Goal: Task Accomplishment & Management: Manage account settings

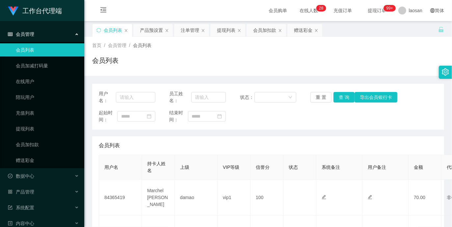
drag, startPoint x: 399, startPoint y: 121, endPoint x: 414, endPoint y: 55, distance: 67.7
click at [400, 120] on div "起始时间： 结束时间：" at bounding box center [268, 117] width 339 height 14
click at [155, 31] on div "产品预设置" at bounding box center [151, 30] width 23 height 13
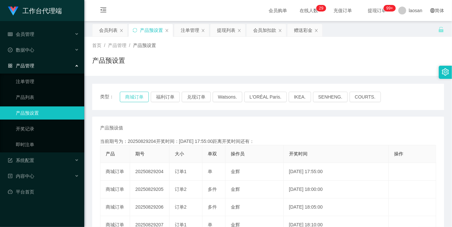
click at [133, 98] on button "商城订单" at bounding box center [134, 97] width 29 height 11
drag, startPoint x: 188, startPoint y: 33, endPoint x: 199, endPoint y: 18, distance: 18.6
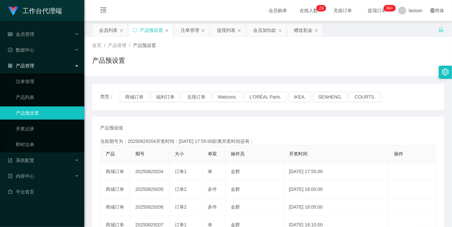
click at [188, 33] on div "注单管理" at bounding box center [190, 30] width 18 height 13
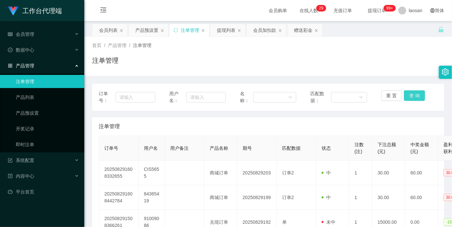
click at [409, 97] on button "查 询" at bounding box center [414, 95] width 21 height 11
click at [409, 97] on div "重 置 查 询" at bounding box center [409, 97] width 57 height 14
click at [409, 97] on button "查 询" at bounding box center [414, 95] width 21 height 11
click at [409, 97] on div "重 置 查 询" at bounding box center [409, 97] width 57 height 14
click at [409, 97] on button "查 询" at bounding box center [414, 95] width 21 height 11
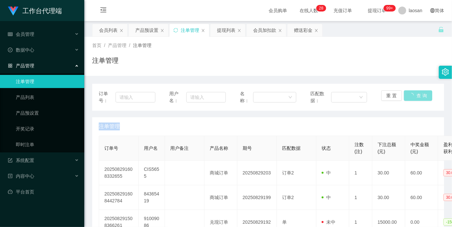
click at [409, 97] on div "重 置 查 询" at bounding box center [409, 97] width 57 height 14
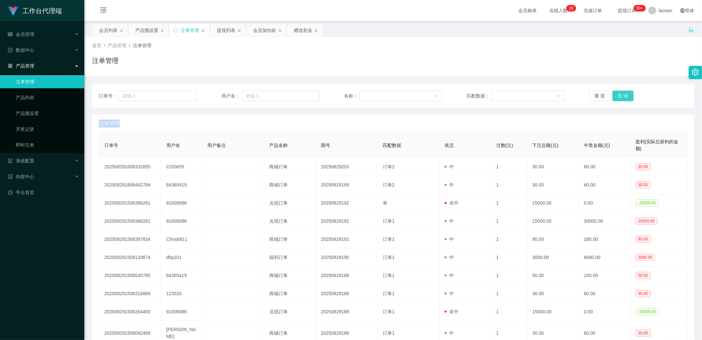
click at [451, 96] on button "查 询" at bounding box center [622, 95] width 21 height 11
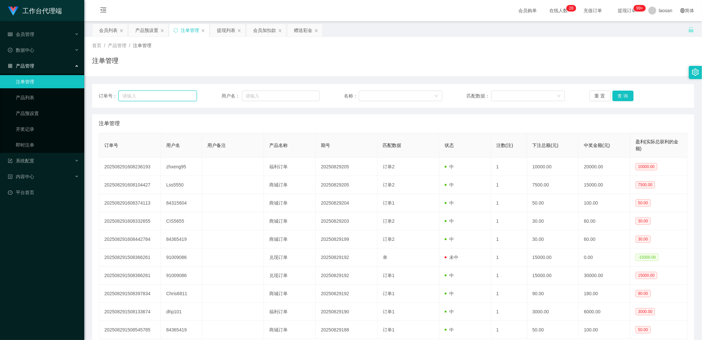
click at [183, 90] on input "text" at bounding box center [157, 95] width 78 height 11
click at [107, 32] on div "会员列表" at bounding box center [108, 30] width 18 height 13
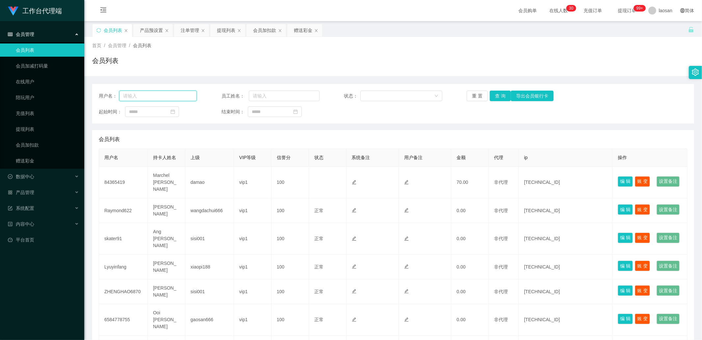
click at [151, 98] on input "text" at bounding box center [158, 95] width 78 height 11
type input "a"
type input "alandiwang"
click at [451, 94] on button "查 询" at bounding box center [500, 95] width 21 height 11
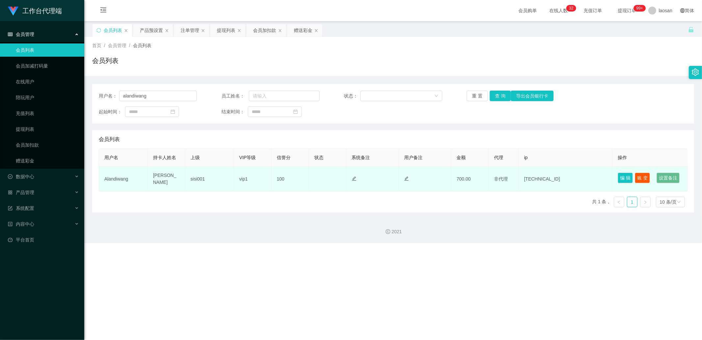
click at [122, 186] on td "Alandiwang" at bounding box center [123, 178] width 49 height 25
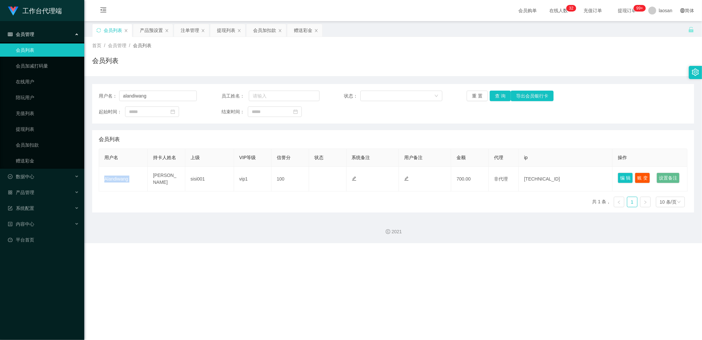
copy td "Alandiwang"
click at [266, 30] on div "会员加扣款" at bounding box center [264, 30] width 23 height 13
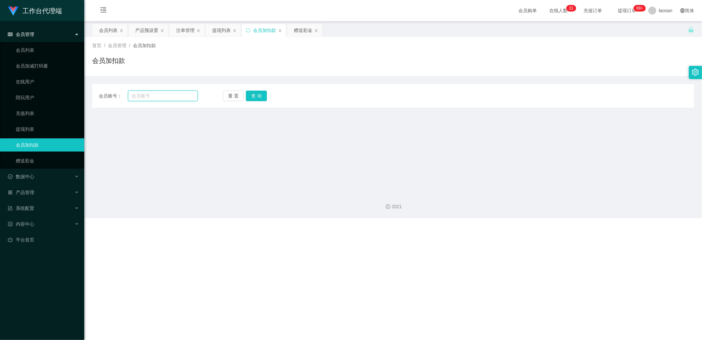
click at [156, 96] on input "text" at bounding box center [163, 95] width 70 height 11
paste input "Alandiwang"
click at [252, 94] on button "查 询" at bounding box center [256, 95] width 21 height 11
click at [179, 97] on input "Alandiwang" at bounding box center [163, 95] width 70 height 11
type input "Alandiwang"
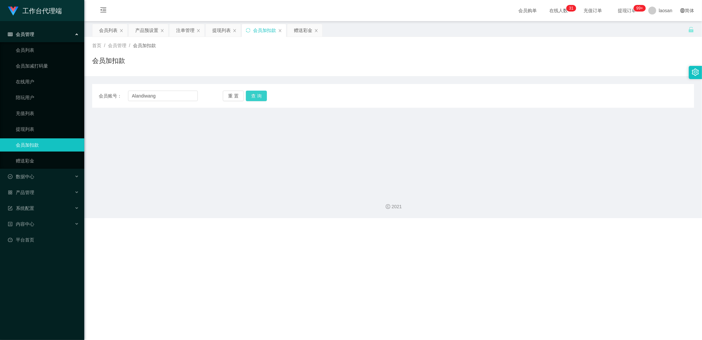
click at [252, 95] on button "查 询" at bounding box center [256, 95] width 21 height 11
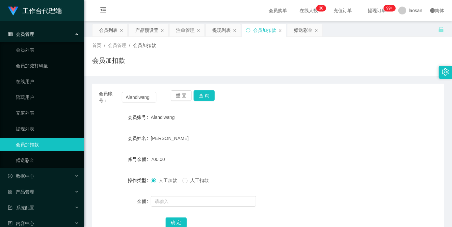
click at [261, 63] on div "会员加扣款" at bounding box center [268, 63] width 352 height 15
drag, startPoint x: 203, startPoint y: 95, endPoint x: 190, endPoint y: 194, distance: 99.8
click at [189, 180] on div "会员账号： Alandiwang 重 置 查 询 会员账号 Alandiwang 会员姓名 Alan 账号余额 700.00 操作类型 人工加款 人工扣款 金…" at bounding box center [268, 164] width 352 height 160
click at [175, 220] on button "确 定" at bounding box center [176, 223] width 21 height 11
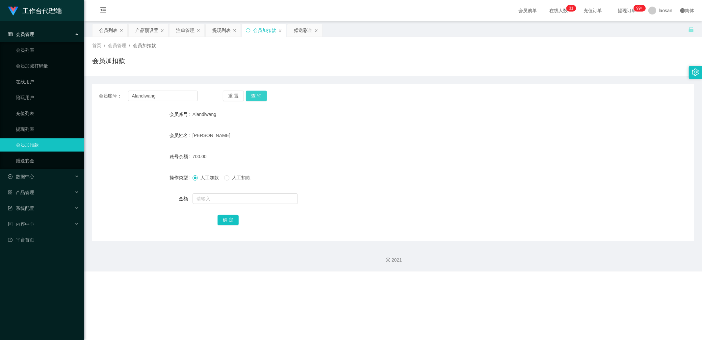
click at [251, 93] on button "查 询" at bounding box center [256, 95] width 21 height 11
click at [225, 222] on button "确 定" at bounding box center [227, 220] width 21 height 11
drag, startPoint x: 163, startPoint y: 98, endPoint x: 113, endPoint y: 90, distance: 50.6
click at [113, 90] on div "会员账号： Alandiwang" at bounding box center [148, 95] width 99 height 11
click at [252, 94] on button "查 询" at bounding box center [256, 95] width 21 height 11
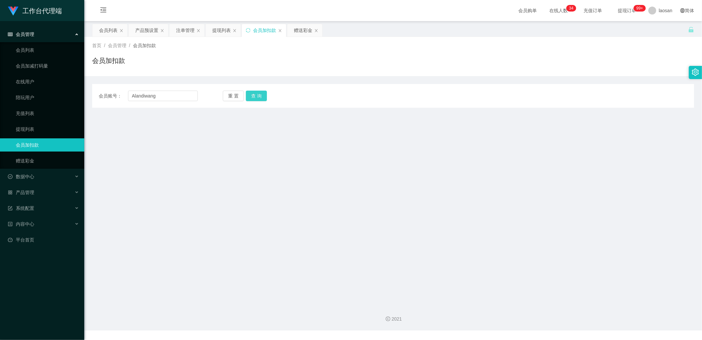
type input "Alandiwang"
click at [258, 95] on button "查 询" at bounding box center [256, 95] width 21 height 11
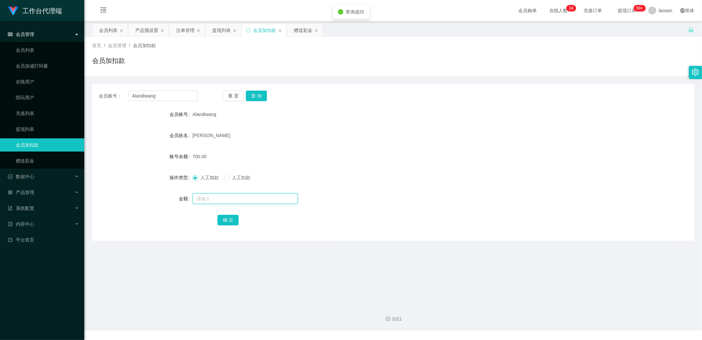
click at [208, 198] on input "text" at bounding box center [244, 198] width 105 height 11
type input "1800"
click at [226, 217] on button "确 定" at bounding box center [227, 220] width 21 height 11
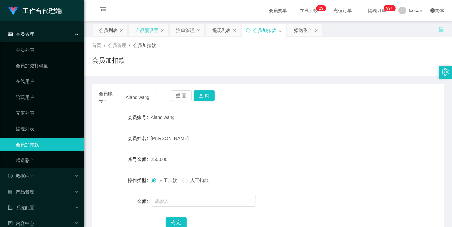
click at [150, 28] on div "产品预设置" at bounding box center [146, 30] width 23 height 13
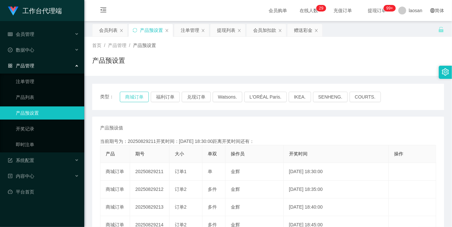
click at [142, 96] on button "商城订单" at bounding box center [134, 97] width 29 height 11
click at [142, 95] on button "商城订单" at bounding box center [134, 97] width 29 height 11
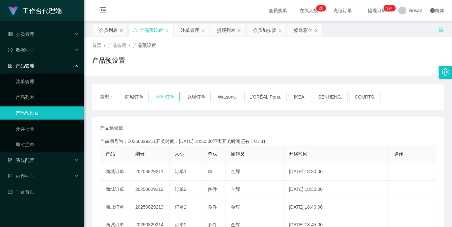
click at [169, 96] on button "福利订单" at bounding box center [165, 97] width 29 height 11
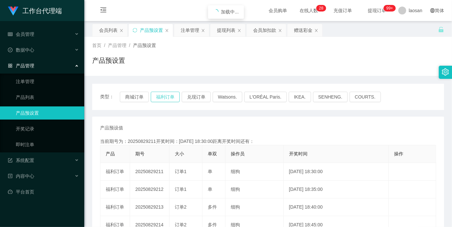
click at [169, 96] on button "福利订单" at bounding box center [165, 97] width 29 height 11
click at [226, 126] on div "产品预设值 添加期号" at bounding box center [268, 128] width 336 height 7
click at [160, 94] on button "福利订单" at bounding box center [165, 97] width 29 height 11
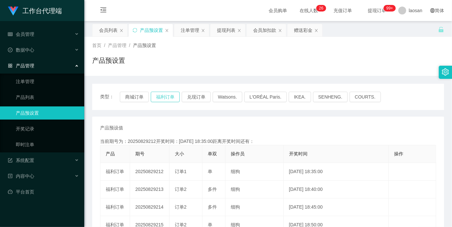
click at [160, 94] on button "福利订单" at bounding box center [165, 97] width 29 height 11
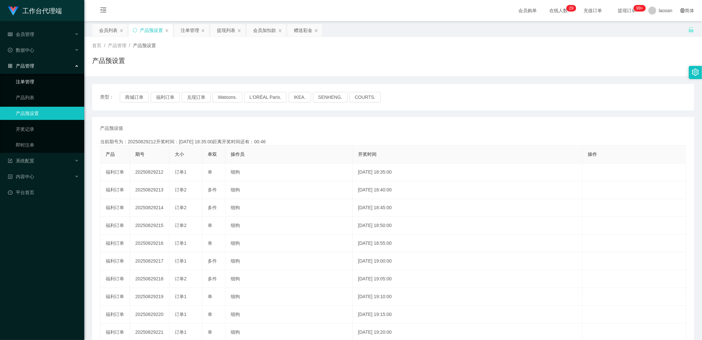
drag, startPoint x: 32, startPoint y: 82, endPoint x: 49, endPoint y: 88, distance: 17.6
click at [32, 82] on link "注单管理" at bounding box center [47, 81] width 63 height 13
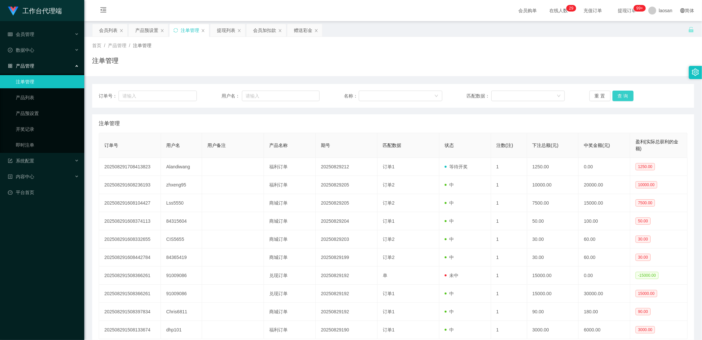
click at [619, 95] on button "查 询" at bounding box center [622, 95] width 21 height 11
click at [619, 95] on div "重 置 查 询" at bounding box center [638, 95] width 98 height 11
click at [619, 95] on button "查 询" at bounding box center [622, 95] width 21 height 11
click at [619, 95] on div "重 置 查 询" at bounding box center [638, 95] width 98 height 11
click at [619, 95] on button "查 询" at bounding box center [622, 95] width 21 height 11
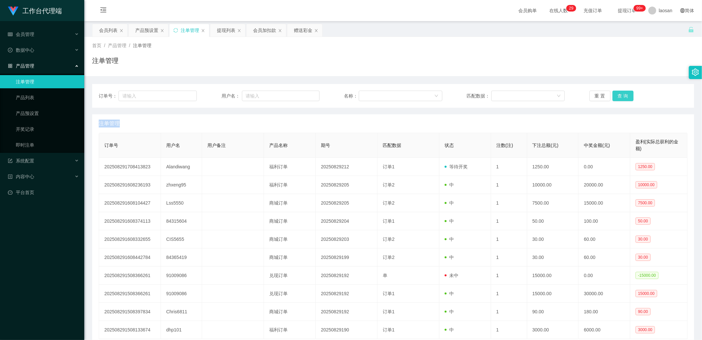
click at [619, 95] on div "重 置 查 询" at bounding box center [638, 95] width 98 height 11
click at [621, 94] on button "查 询" at bounding box center [622, 95] width 21 height 11
click at [621, 94] on div "重 置 查 询" at bounding box center [638, 95] width 98 height 11
click at [621, 94] on button "查 询" at bounding box center [622, 95] width 21 height 11
click at [615, 93] on button "查 询" at bounding box center [622, 95] width 21 height 11
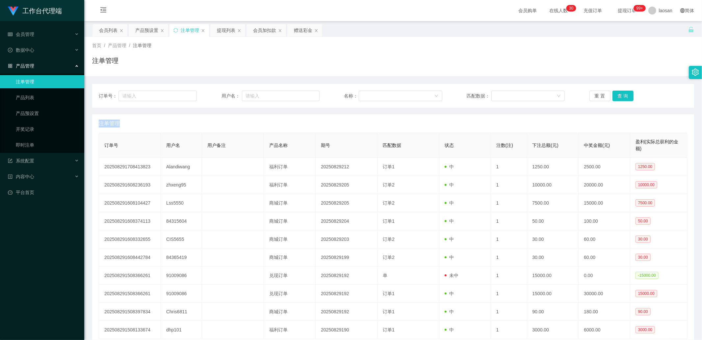
drag, startPoint x: 227, startPoint y: 33, endPoint x: 304, endPoint y: 65, distance: 83.7
click at [227, 33] on div "提现列表" at bounding box center [226, 30] width 18 height 13
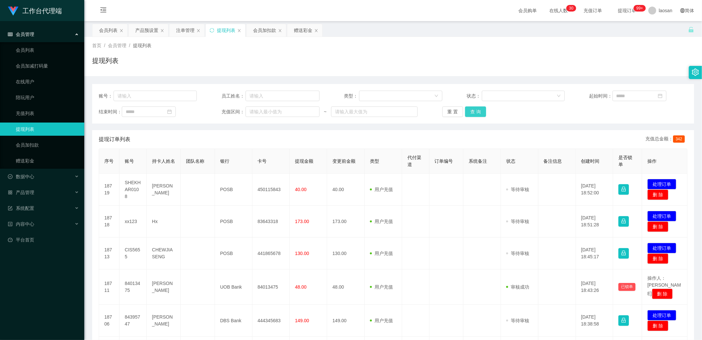
click at [469, 112] on button "查 询" at bounding box center [475, 111] width 21 height 11
click at [470, 112] on div "重 置 查 询" at bounding box center [491, 111] width 98 height 11
click at [472, 112] on button "查 询" at bounding box center [475, 111] width 21 height 11
drag, startPoint x: 106, startPoint y: 25, endPoint x: 107, endPoint y: 36, distance: 10.2
click at [106, 25] on div "会员列表" at bounding box center [108, 30] width 18 height 13
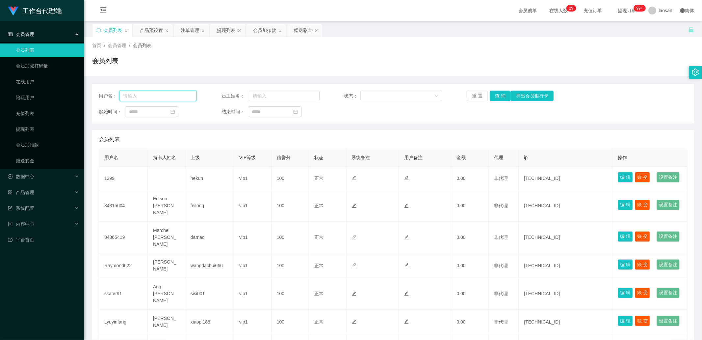
click at [172, 98] on input "text" at bounding box center [158, 95] width 78 height 11
click at [496, 96] on button "查 询" at bounding box center [500, 95] width 21 height 11
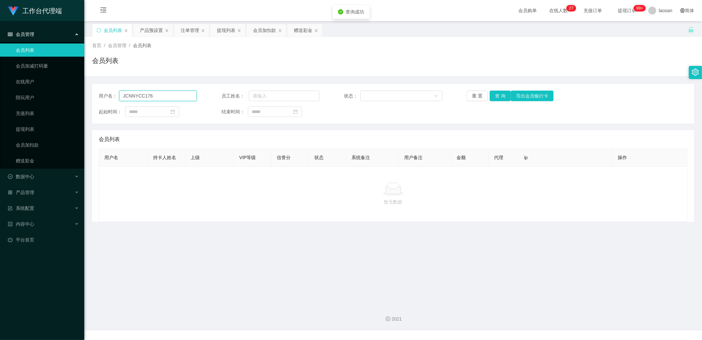
click at [144, 97] on input "JCNNYCC176" at bounding box center [158, 95] width 78 height 11
type input "JCNNYCCl76"
click at [496, 97] on button "查 询" at bounding box center [500, 95] width 21 height 11
click at [167, 99] on input "JCNNYCCl76" at bounding box center [158, 95] width 78 height 11
drag, startPoint x: 166, startPoint y: 99, endPoint x: 102, endPoint y: 89, distance: 65.3
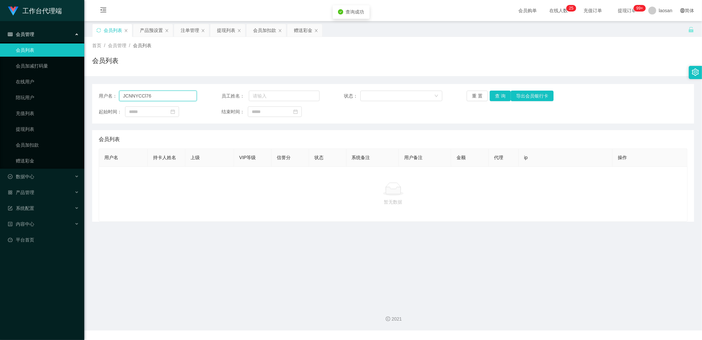
click at [99, 88] on div "用户名： JCNNYCCl76 员工姓名： 状态： 重 置 查 询 导出会员银行卡 起始时间： 结束时间：" at bounding box center [393, 103] width 602 height 39
click at [503, 92] on button "查 询" at bounding box center [500, 95] width 21 height 11
click at [166, 99] on input "JCNNYCCl76" at bounding box center [158, 95] width 78 height 11
drag, startPoint x: 166, startPoint y: 97, endPoint x: 67, endPoint y: 95, distance: 99.7
click at [67, 95] on section "工作台代理端 会员管理 会员列表 会员加减打码量 在线用户 陪玩用户 充值列表 提现列表 会员加扣款 赠送彩金 数据中心 产品管理 注单管理 产品列表 产品预…" at bounding box center [351, 165] width 702 height 330
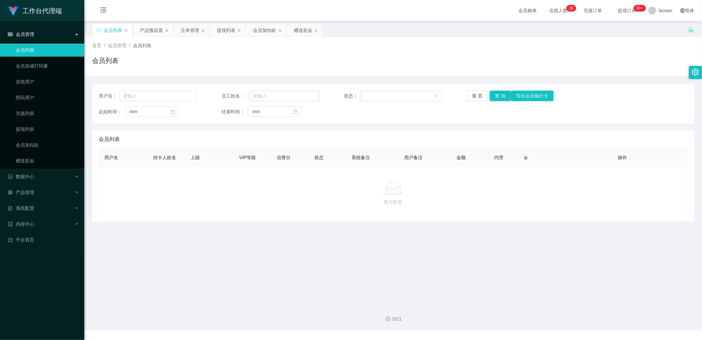
drag, startPoint x: 270, startPoint y: 29, endPoint x: 257, endPoint y: 38, distance: 16.1
click at [270, 29] on div "会员加扣款" at bounding box center [264, 30] width 23 height 13
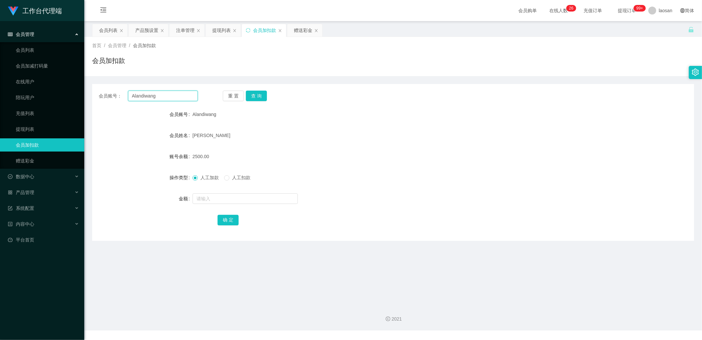
drag, startPoint x: 164, startPoint y: 97, endPoint x: 95, endPoint y: 93, distance: 68.2
click at [95, 93] on div "会员账号： Alandiwang 重 置 查 询" at bounding box center [393, 95] width 602 height 11
paste input "JCNNYCCl76"
click at [254, 96] on button "查 询" at bounding box center [256, 95] width 21 height 11
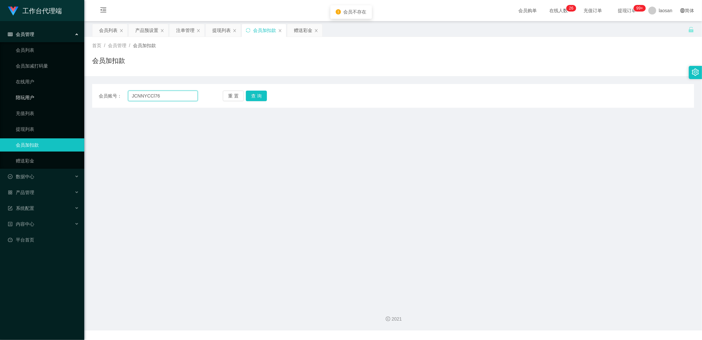
drag, startPoint x: 176, startPoint y: 95, endPoint x: 45, endPoint y: 98, distance: 131.3
click at [45, 98] on section "工作台代理端 会员管理 会员列表 会员加减打码量 在线用户 陪玩用户 充值列表 提现列表 会员加扣款 赠送彩金 数据中心 产品管理 注单管理 产品列表 产品预…" at bounding box center [351, 165] width 702 height 330
click at [183, 93] on input "JCNNYCCl76" at bounding box center [163, 95] width 70 height 11
type input "JCNNYCCI76"
click at [263, 93] on button "查 询" at bounding box center [256, 95] width 21 height 11
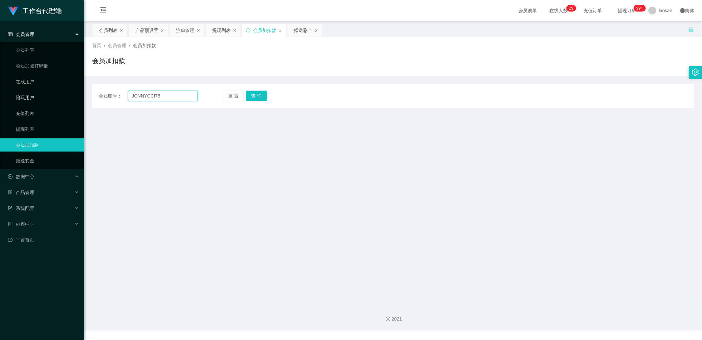
drag, startPoint x: 179, startPoint y: 99, endPoint x: 18, endPoint y: 96, distance: 160.9
click at [18, 96] on section "工作台代理端 会员管理 会员列表 会员加减打码量 在线用户 陪玩用户 充值列表 提现列表 会员加扣款 赠送彩金 数据中心 产品管理 注单管理 产品列表 产品预…" at bounding box center [351, 165] width 702 height 330
click at [374, 155] on main "关闭左侧 关闭右侧 关闭其它 刷新页面 会员列表 产品预设置 注单管理 提现列表 会员加扣款 赠送彩金 首页 / 会员管理 / 会员加扣款 / 会员加扣款 会…" at bounding box center [393, 160] width 618 height 278
click at [27, 51] on link "会员列表" at bounding box center [47, 49] width 63 height 13
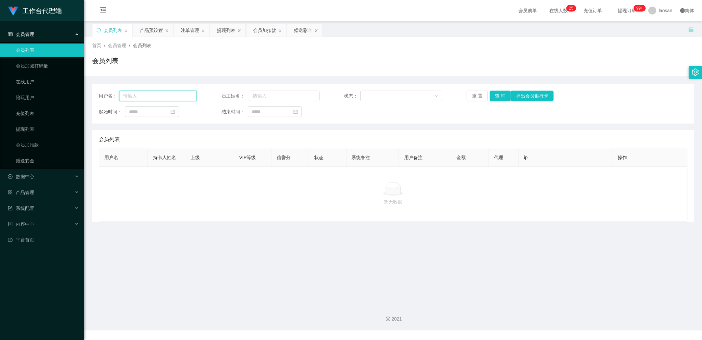
click at [141, 94] on input "text" at bounding box center [158, 95] width 78 height 11
paste input "jennyccl76"
type input "jennyccl76"
click at [500, 95] on button "查 询" at bounding box center [500, 95] width 21 height 11
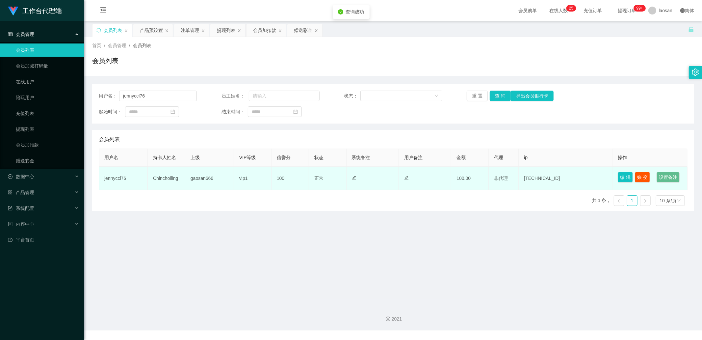
click at [612, 179] on td "编 辑 账 变 设置备注" at bounding box center [649, 177] width 75 height 23
click at [623, 175] on button "编 辑" at bounding box center [625, 177] width 15 height 11
click at [620, 174] on button "编 辑" at bounding box center [625, 177] width 15 height 11
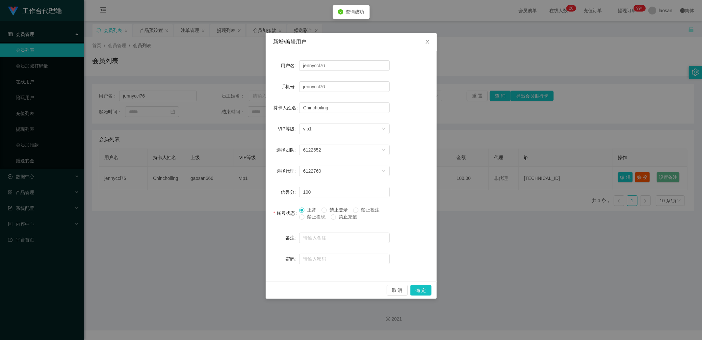
click at [314, 218] on span "禁止提现" at bounding box center [316, 216] width 24 height 5
click at [422, 291] on button "确 定" at bounding box center [420, 290] width 21 height 11
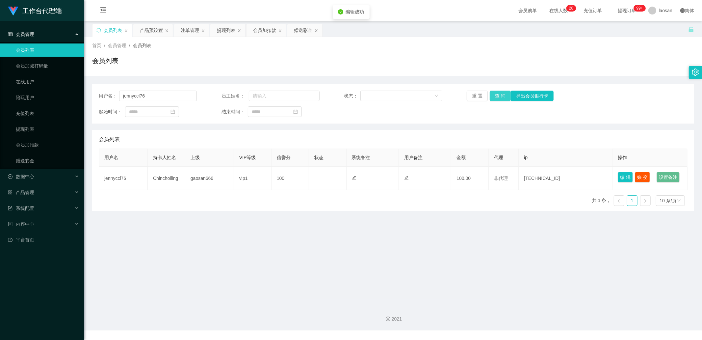
click at [498, 98] on button "查 询" at bounding box center [500, 95] width 21 height 11
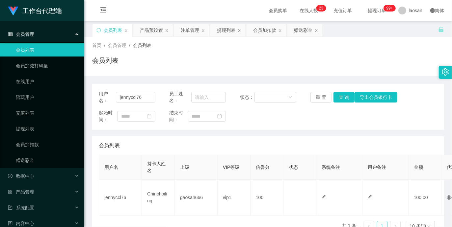
click at [139, 62] on div "会员列表" at bounding box center [268, 63] width 352 height 15
